Goal: Transaction & Acquisition: Subscribe to service/newsletter

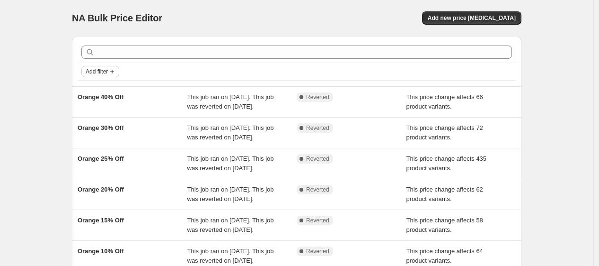
click at [101, 72] on span "Add filter" at bounding box center [97, 72] width 22 height 8
click at [101, 87] on span "Job status" at bounding box center [104, 90] width 28 height 7
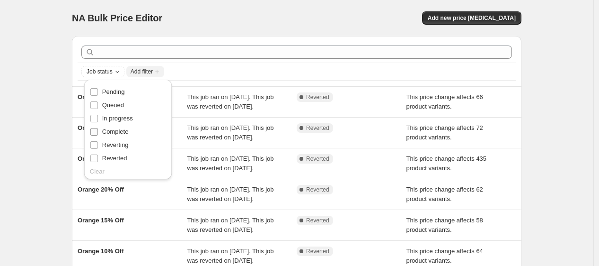
click at [103, 129] on span "Complete" at bounding box center [115, 131] width 27 height 7
click at [98, 129] on input "Complete" at bounding box center [94, 132] width 8 height 8
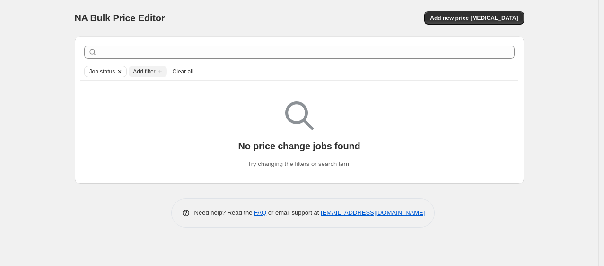
click at [120, 71] on icon "Clear" at bounding box center [119, 71] width 3 height 3
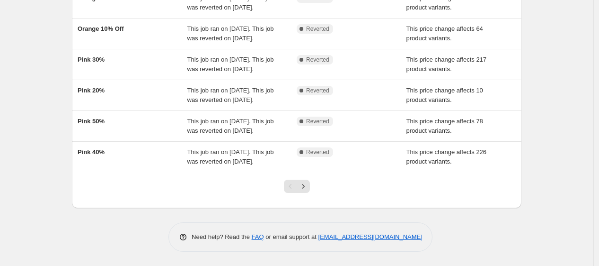
scroll to position [317, 0]
click at [304, 186] on icon "Next" at bounding box center [303, 185] width 9 height 9
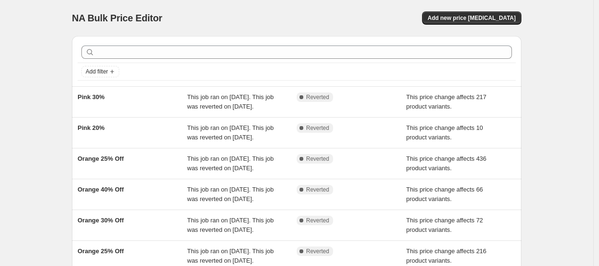
scroll to position [222, 0]
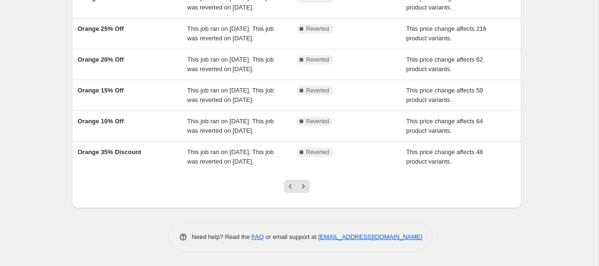
click at [304, 186] on icon "Next" at bounding box center [303, 185] width 9 height 9
click at [291, 188] on icon "Previous" at bounding box center [290, 185] width 9 height 9
click at [296, 180] on button "Previous" at bounding box center [290, 185] width 13 height 13
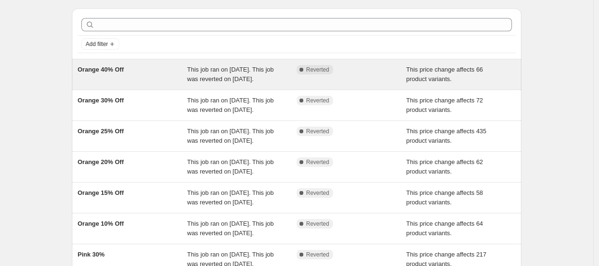
scroll to position [0, 0]
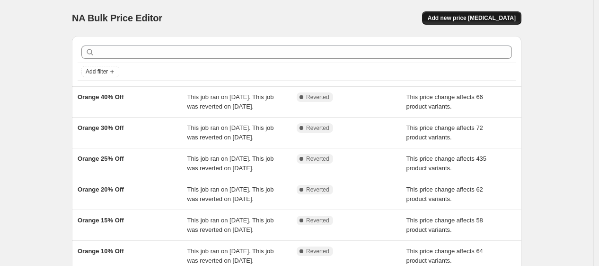
click at [502, 22] on button "Add new price change job" at bounding box center [471, 17] width 99 height 13
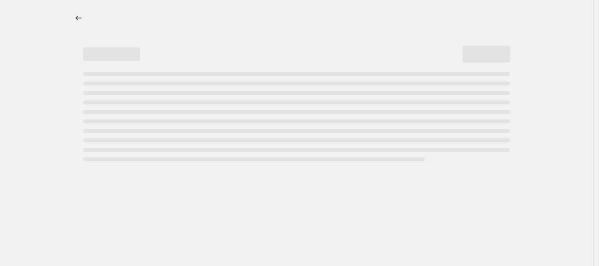
select select "percentage"
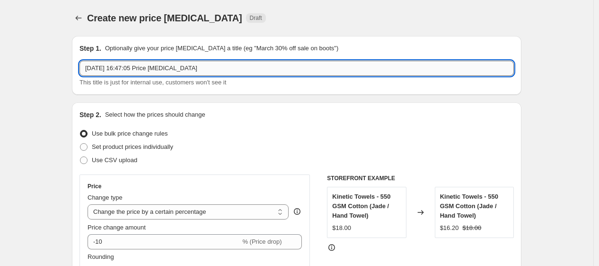
click at [205, 68] on input "14 Aug 2025, 16:47:05 Price change job" at bounding box center [297, 68] width 434 height 15
type input "1"
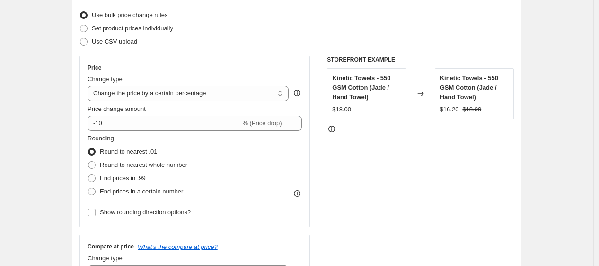
scroll to position [119, 0]
type input "Price Reset"
click at [216, 98] on select "Change the price to a certain amount Change the price by a certain amount Chang…" at bounding box center [188, 92] width 201 height 15
select select "pcap"
click at [90, 85] on select "Change the price to a certain amount Change the price by a certain amount Chang…" at bounding box center [188, 92] width 201 height 15
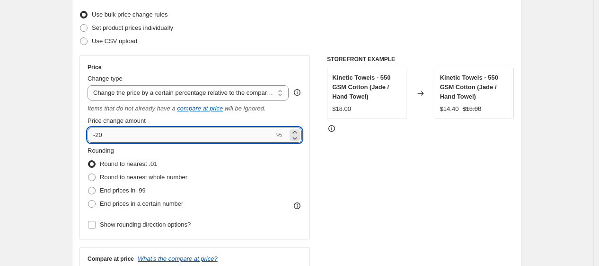
click at [212, 138] on input "-20" at bounding box center [181, 134] width 187 height 15
type input "-2"
type input "0"
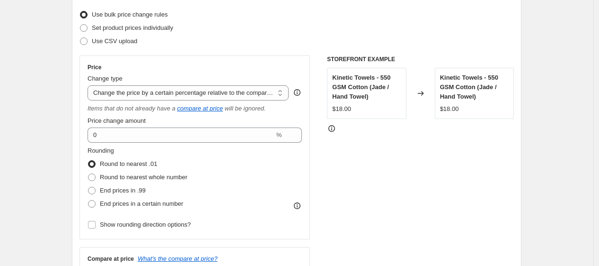
click at [233, 168] on div "Rounding Round to nearest .01 Round to nearest whole number End prices in .99 E…" at bounding box center [195, 178] width 214 height 64
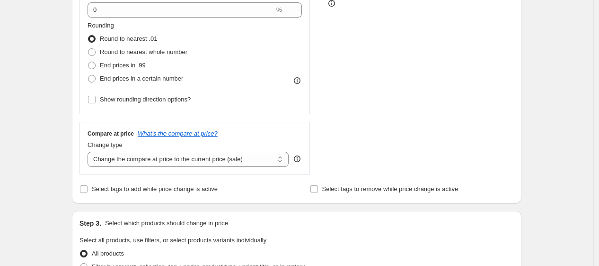
scroll to position [244, 0]
click at [233, 163] on select "Change the compare at price to the current price (sale) Change the compare at p…" at bounding box center [188, 158] width 201 height 15
select select "no_change"
click at [90, 151] on select "Change the compare at price to the current price (sale) Change the compare at p…" at bounding box center [188, 158] width 201 height 15
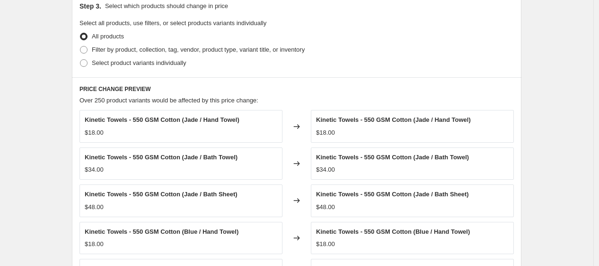
scroll to position [662, 0]
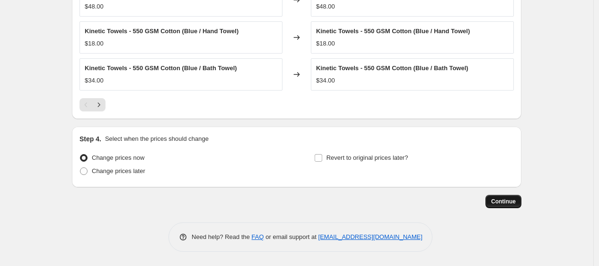
click at [516, 201] on span "Continue" at bounding box center [503, 201] width 25 height 8
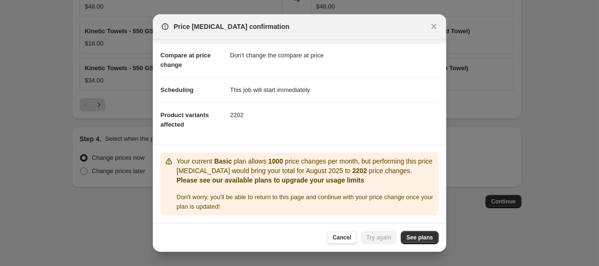
scroll to position [48, 0]
click at [430, 23] on icon "Close" at bounding box center [433, 26] width 9 height 9
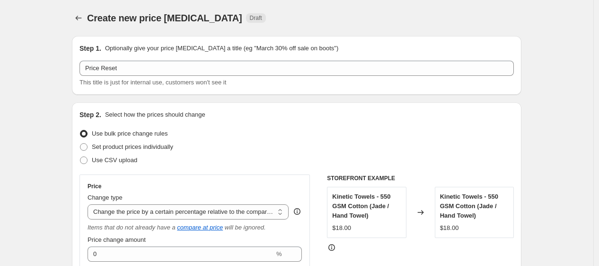
scroll to position [662, 0]
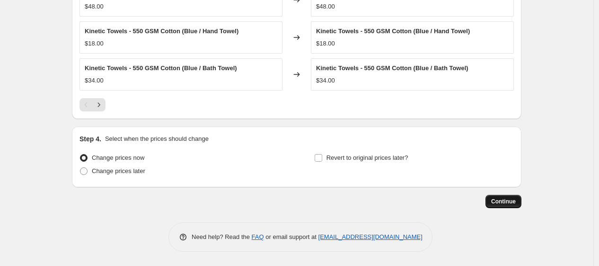
click at [497, 202] on span "Continue" at bounding box center [503, 201] width 25 height 8
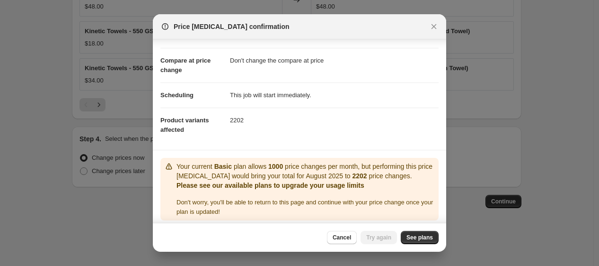
scroll to position [48, 0]
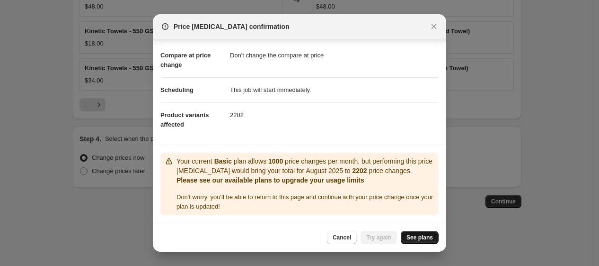
click at [428, 232] on link "See plans" at bounding box center [420, 236] width 38 height 13
click at [434, 25] on icon "Close" at bounding box center [433, 26] width 9 height 9
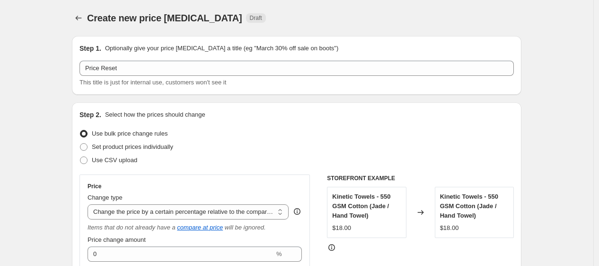
scroll to position [662, 0]
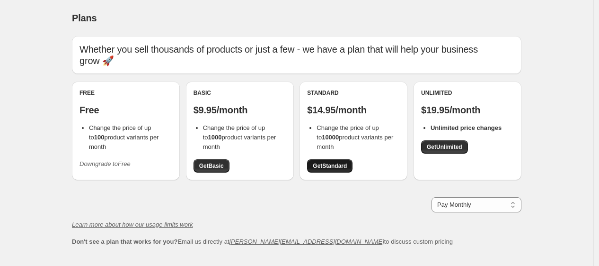
click at [330, 165] on span "Get Standard" at bounding box center [330, 166] width 34 height 8
